Goal: Information Seeking & Learning: Compare options

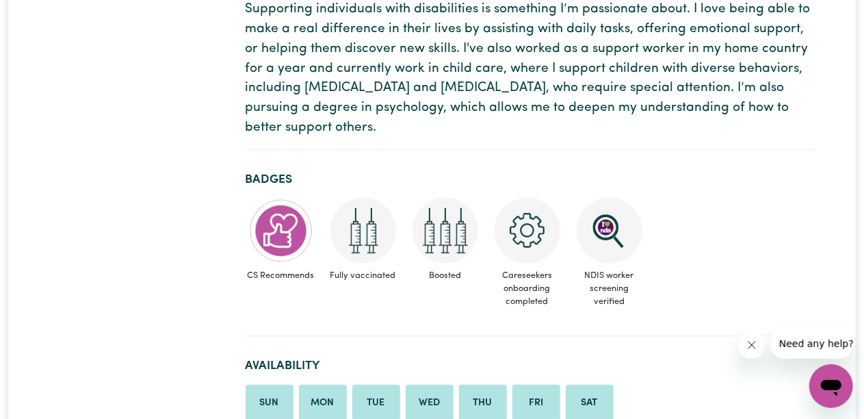
scroll to position [411, 0]
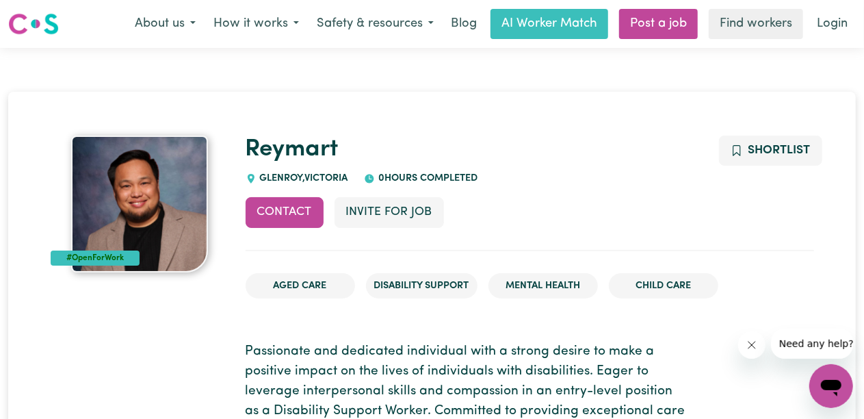
scroll to position [137, 0]
